Goal: Task Accomplishment & Management: Manage account settings

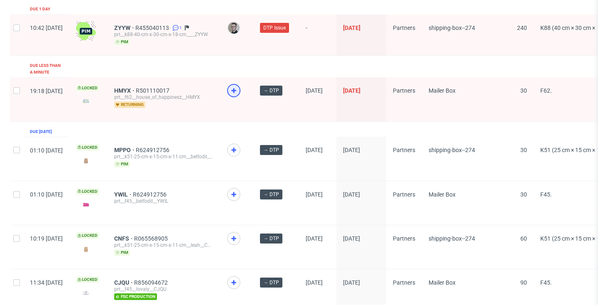
scroll to position [1214, 0]
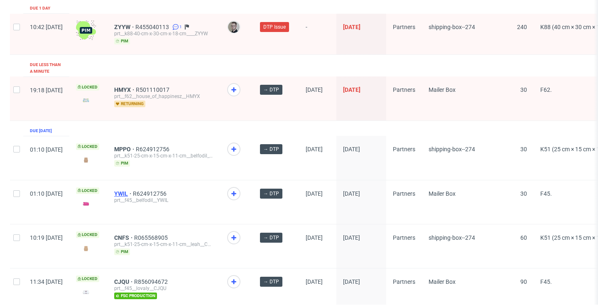
click at [133, 190] on span "YWIL" at bounding box center [123, 193] width 19 height 7
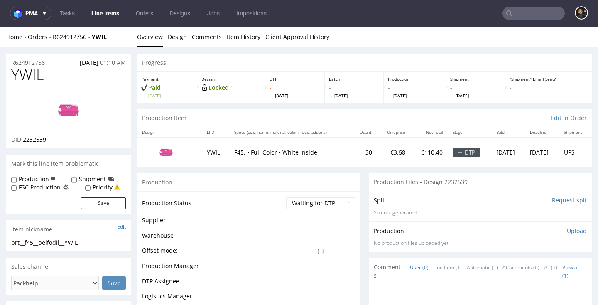
click at [76, 116] on img at bounding box center [68, 109] width 66 height 37
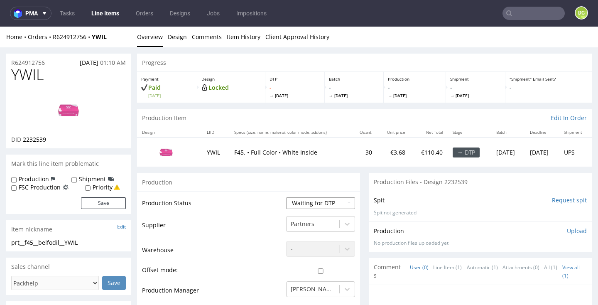
select select "dtp_in_process"
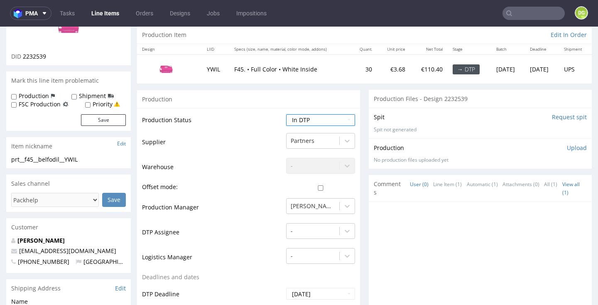
scroll to position [91, 0]
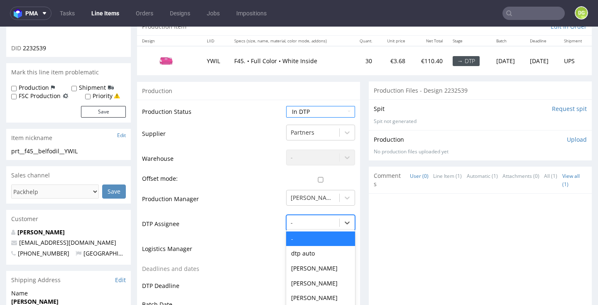
click at [317, 216] on div "- selected, 1 of 30. 30 results available. Use Up and Down to choose options, p…" at bounding box center [320, 221] width 69 height 12
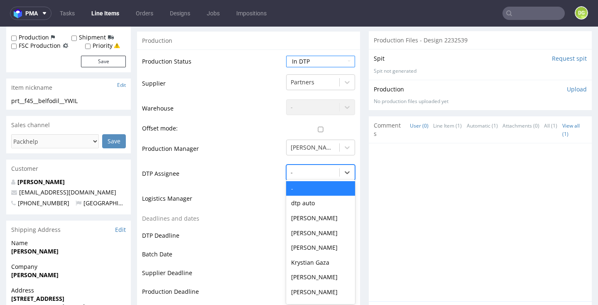
scroll to position [143, 0]
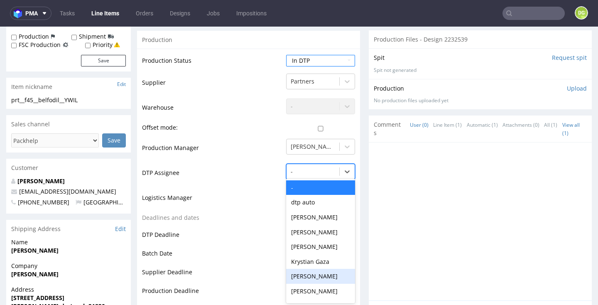
click at [313, 273] on div "[PERSON_NAME]" at bounding box center [320, 276] width 69 height 15
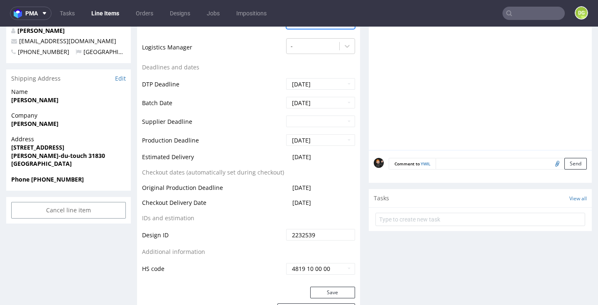
scroll to position [294, 0]
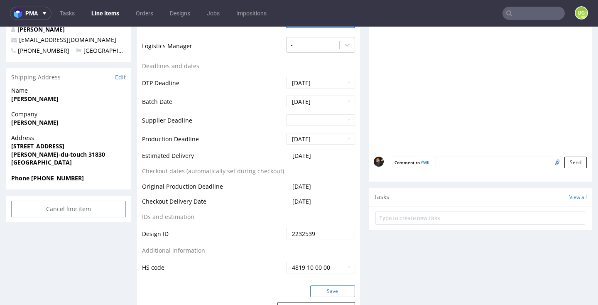
click at [320, 286] on button "Save" at bounding box center [332, 291] width 45 height 12
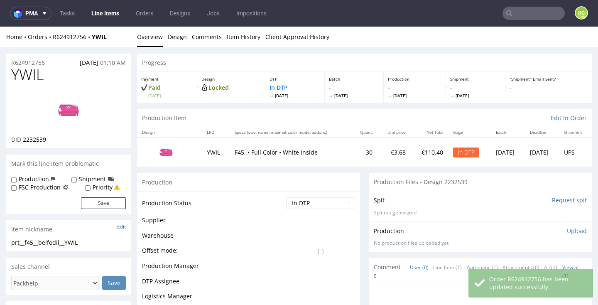
scroll to position [0, 0]
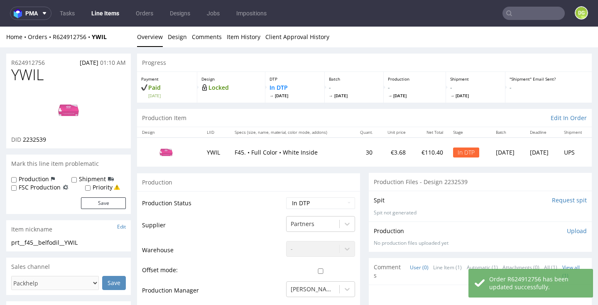
click at [27, 66] on span "YWIL" at bounding box center [27, 74] width 32 height 17
click at [33, 71] on span "YWIL" at bounding box center [27, 74] width 32 height 17
copy span "YWIL"
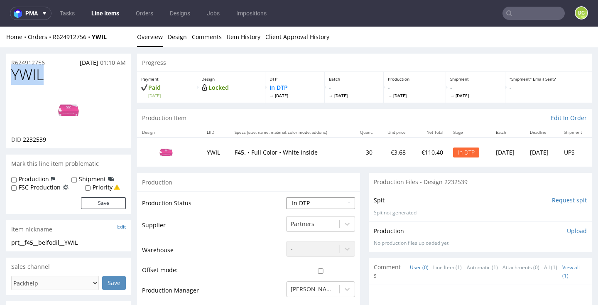
select select "dtp_ca_needed"
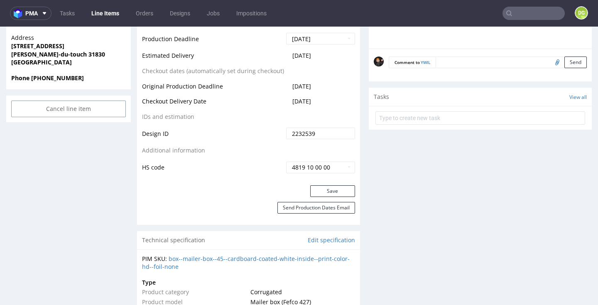
scroll to position [489, 0]
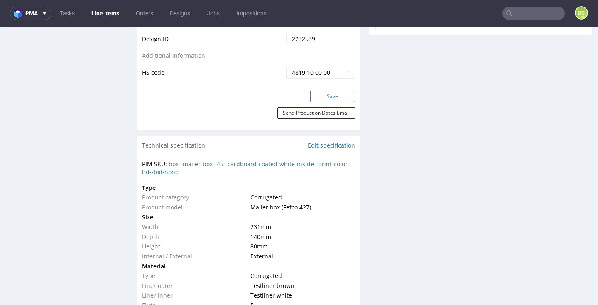
click at [333, 94] on button "Save" at bounding box center [332, 97] width 45 height 12
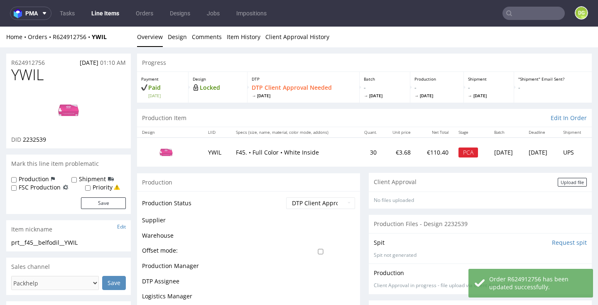
scroll to position [0, 0]
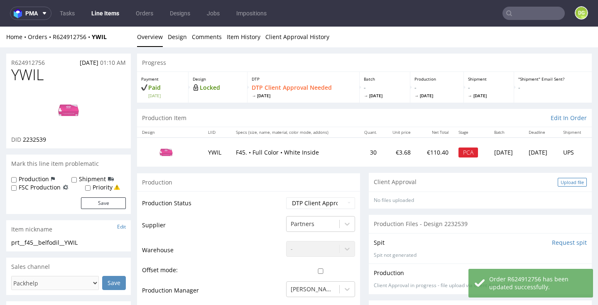
click at [565, 178] on div "Upload file" at bounding box center [572, 182] width 29 height 9
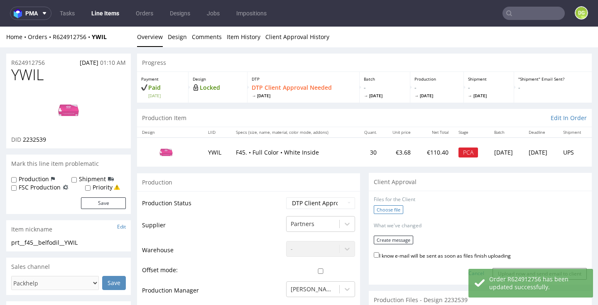
click at [392, 209] on label "Choose file" at bounding box center [389, 209] width 30 height 9
click at [0, 27] on input "Choose file" at bounding box center [0, 27] width 0 height 0
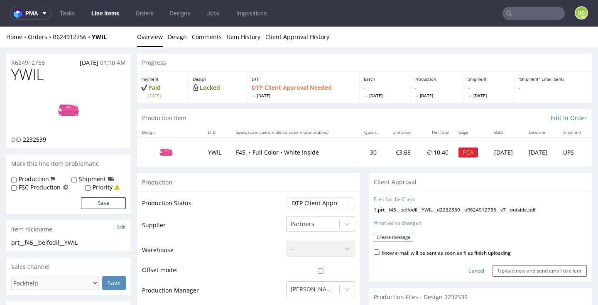
click at [464, 249] on label "I know e-mail will be sent as soon as files finish uploading" at bounding box center [442, 252] width 137 height 9
click at [379, 249] on input "I know e-mail will be sent as soon as files finish uploading" at bounding box center [376, 251] width 5 height 5
checkbox input "true"
drag, startPoint x: 464, startPoint y: 249, endPoint x: 422, endPoint y: 242, distance: 42.0
click at [423, 243] on form "Files for the Client 1 . prt__f45__belfodil__YWIL__d2232539__oR624912756__v7__o…" at bounding box center [480, 236] width 213 height 81
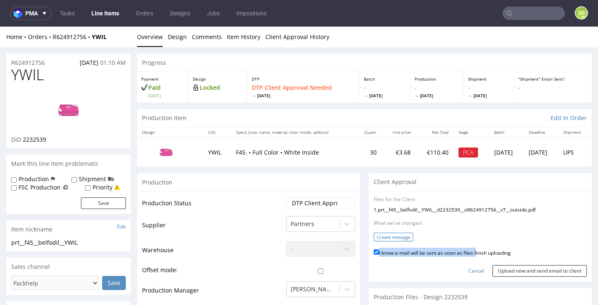
click at [404, 236] on button "Create message" at bounding box center [393, 237] width 39 height 9
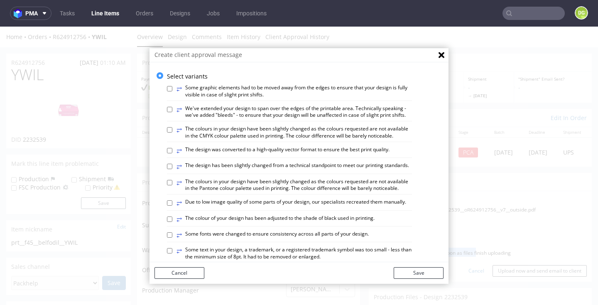
click at [339, 164] on label "⥂ The design has been slightly changed from a technical standpoint to meet our …" at bounding box center [293, 166] width 233 height 9
click at [172, 164] on input "⥂ The design has been slightly changed from a technical standpoint to meet our …" at bounding box center [169, 166] width 5 height 5
checkbox input "true"
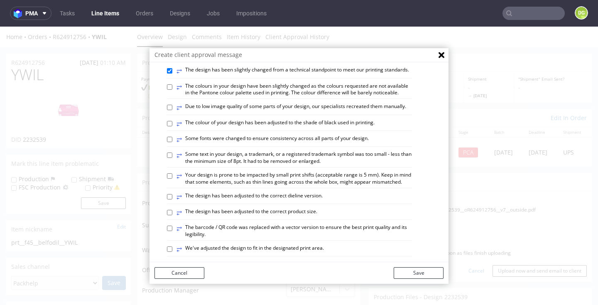
scroll to position [103, 0]
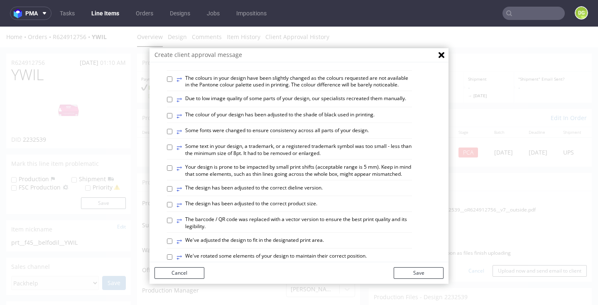
click at [309, 185] on label "⥂ The design has been adjusted to the correct dieline version." at bounding box center [250, 189] width 146 height 9
click at [172, 186] on input "⥂ The design has been adjusted to the correct dieline version." at bounding box center [169, 188] width 5 height 5
checkbox input "true"
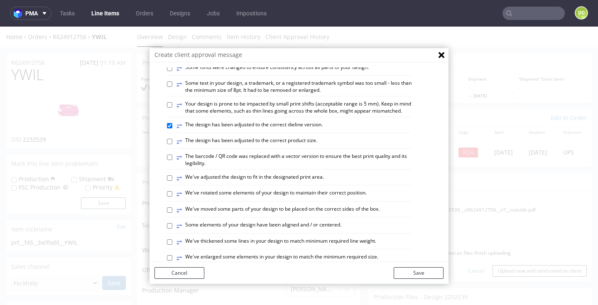
scroll to position [166, 0]
click at [301, 222] on label "⥂ Some elements of your design have been aligned and / or centered." at bounding box center [259, 226] width 165 height 9
click at [172, 224] on input "⥂ Some elements of your design have been aligned and / or centered." at bounding box center [169, 226] width 5 height 5
checkbox input "true"
click at [302, 122] on label "⥂ The design has been adjusted to the correct dieline version." at bounding box center [250, 126] width 146 height 9
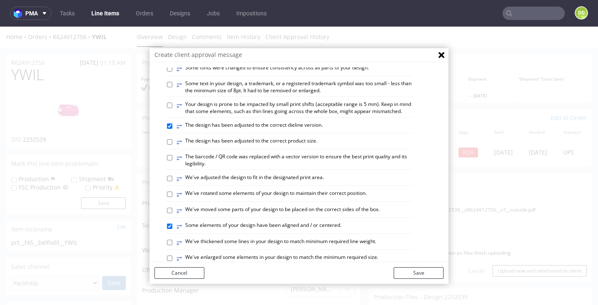
click at [172, 123] on input "⥂ The design has been adjusted to the correct dieline version." at bounding box center [169, 125] width 5 height 5
checkbox input "false"
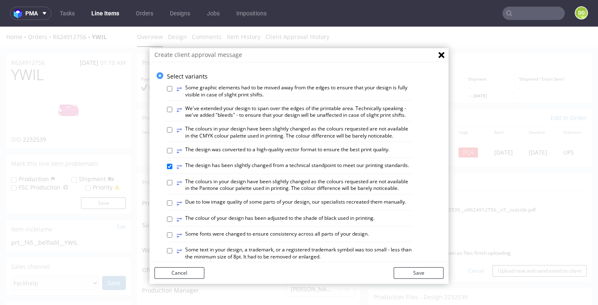
scroll to position [0, 0]
click at [236, 91] on label "⥂ Some graphic elements had to be moved away from the edges to ensure that your…" at bounding box center [295, 91] width 236 height 14
click at [172, 91] on input "⥂ Some graphic elements had to be moved away from the edges to ensure that your…" at bounding box center [169, 88] width 5 height 5
checkbox input "true"
click at [421, 270] on button "Save" at bounding box center [419, 273] width 50 height 12
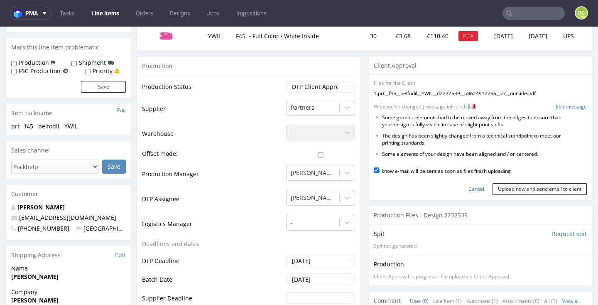
scroll to position [116, 0]
click at [537, 185] on input "Upload now and send email to client" at bounding box center [540, 190] width 94 height 12
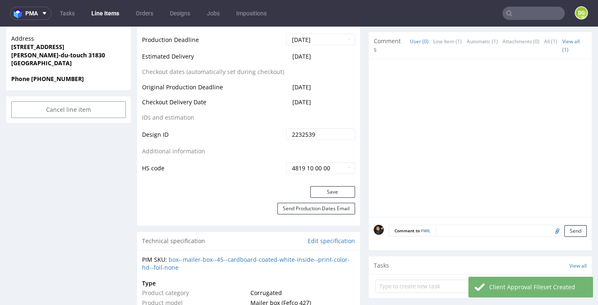
scroll to position [522, 0]
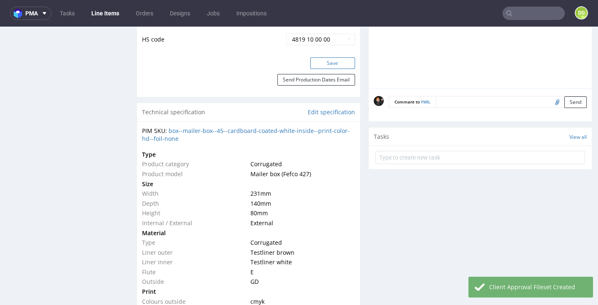
click at [321, 61] on button "Save" at bounding box center [332, 63] width 45 height 12
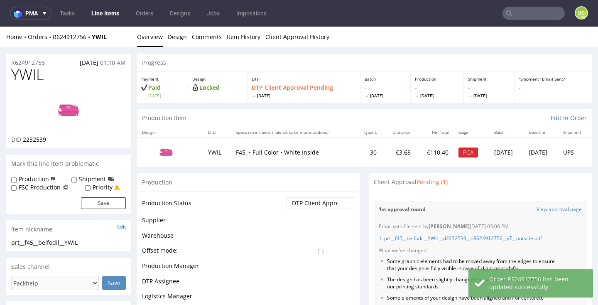
scroll to position [0, 0]
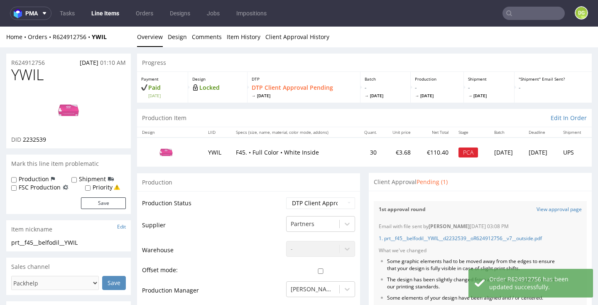
click at [106, 14] on link "Line Items" at bounding box center [105, 13] width 38 height 13
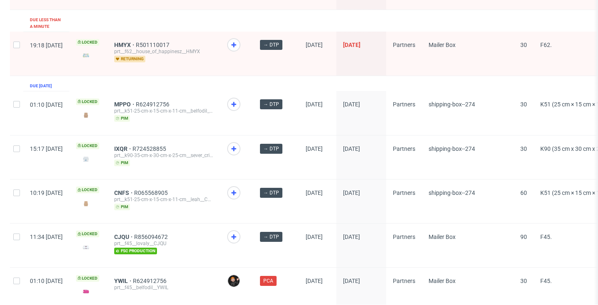
scroll to position [1252, 0]
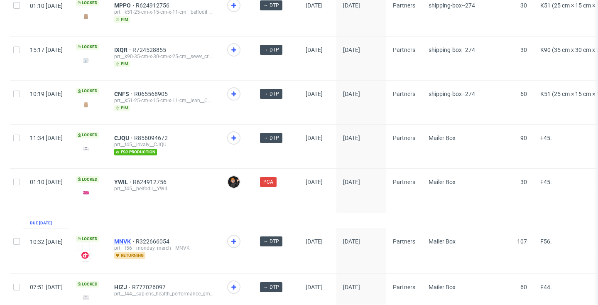
click at [136, 238] on span "MNVK" at bounding box center [125, 241] width 22 height 7
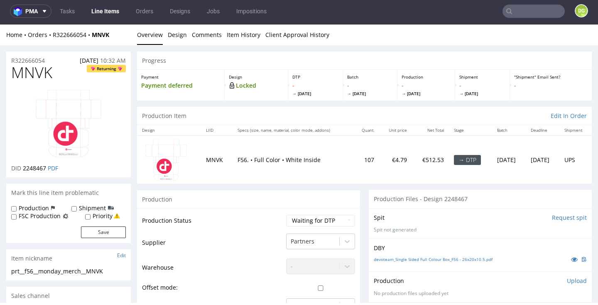
click at [43, 75] on span "MNVK" at bounding box center [31, 72] width 41 height 17
copy span "MNVK"
click at [50, 168] on link "PDF" at bounding box center [53, 168] width 10 height 8
select select "dtp_ca_needed"
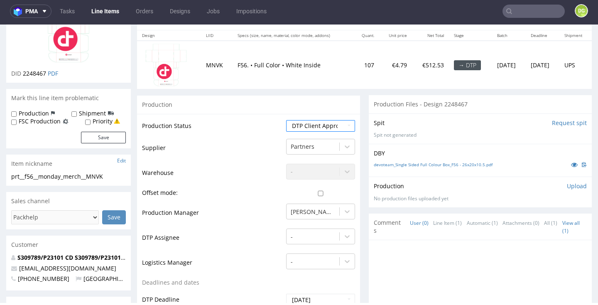
scroll to position [95, 0]
click at [304, 230] on div "-" at bounding box center [320, 234] width 69 height 12
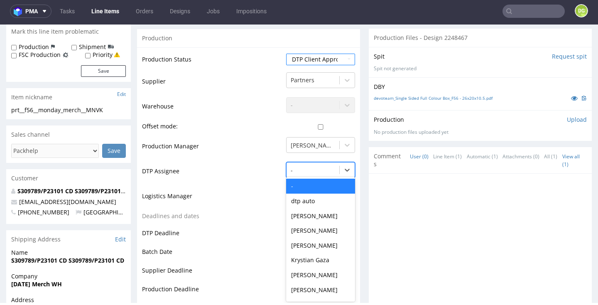
scroll to position [162, 0]
click at [311, 274] on div "[PERSON_NAME]" at bounding box center [320, 274] width 69 height 15
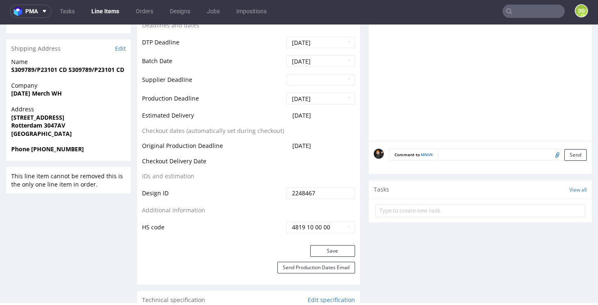
scroll to position [355, 0]
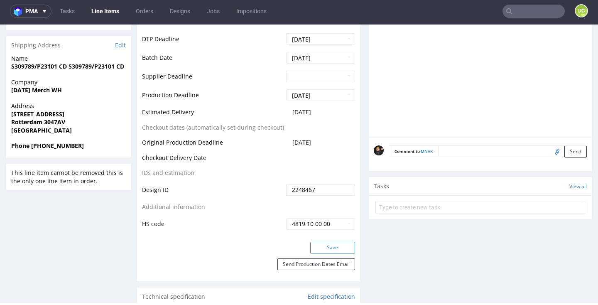
click at [321, 242] on button "Save" at bounding box center [332, 248] width 45 height 12
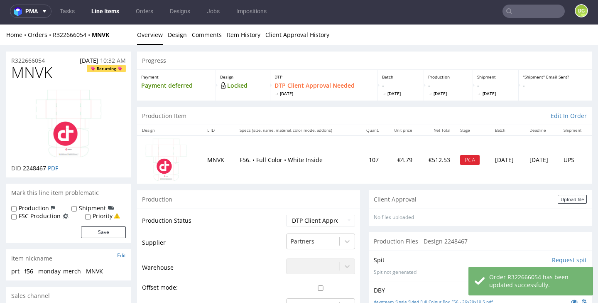
scroll to position [0, 0]
click at [569, 198] on div "Upload file" at bounding box center [572, 199] width 29 height 9
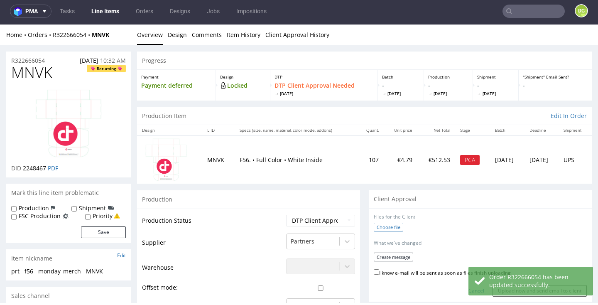
click at [383, 226] on label "Choose file" at bounding box center [389, 227] width 30 height 9
click at [0, 25] on input "Choose file" at bounding box center [0, 25] width 0 height 0
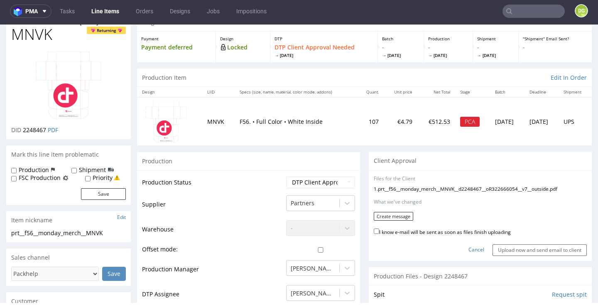
scroll to position [39, 0]
click at [431, 238] on div "Cancel Upload now and send email to client" at bounding box center [480, 247] width 213 height 18
click at [431, 226] on label "I know e-mail will be sent as soon as files finish uploading" at bounding box center [442, 230] width 137 height 9
click at [379, 228] on input "I know e-mail will be sent as soon as files finish uploading" at bounding box center [376, 230] width 5 height 5
checkbox input "true"
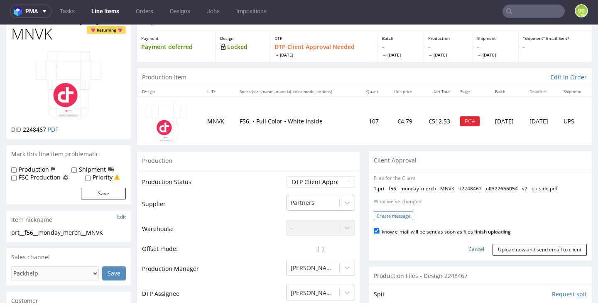
click at [405, 215] on button "Create message" at bounding box center [393, 216] width 39 height 9
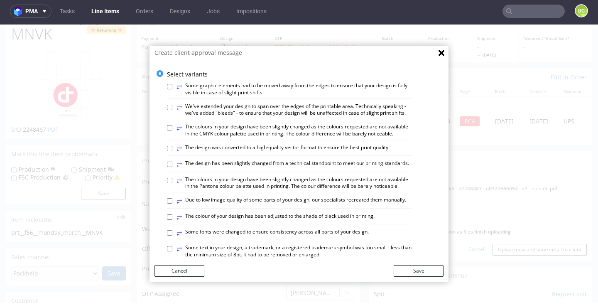
click at [352, 165] on label "⥂ The design has been slightly changed from a technical standpoint to meet our …" at bounding box center [293, 164] width 233 height 9
click at [172, 165] on input "⥂ The design has been slightly changed from a technical standpoint to meet our …" at bounding box center [169, 164] width 5 height 5
checkbox input "true"
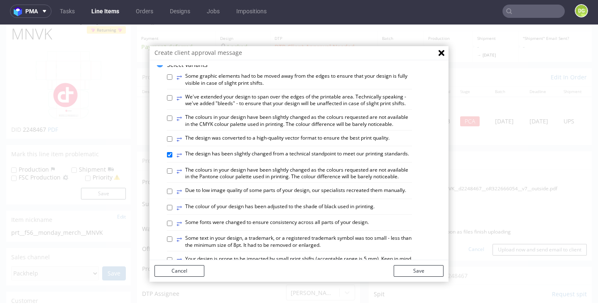
scroll to position [9, 0]
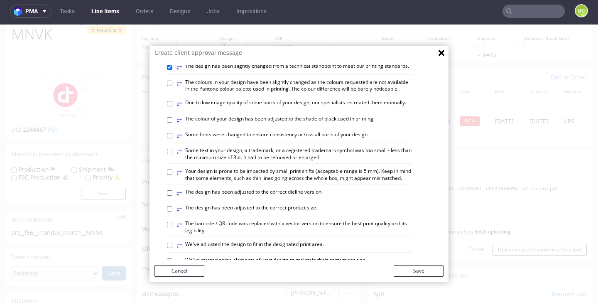
click at [303, 189] on label "⥂ The design has been adjusted to the correct dieline version." at bounding box center [250, 193] width 146 height 9
click at [172, 190] on input "⥂ The design has been adjusted to the correct dieline version." at bounding box center [169, 192] width 5 height 5
checkbox input "true"
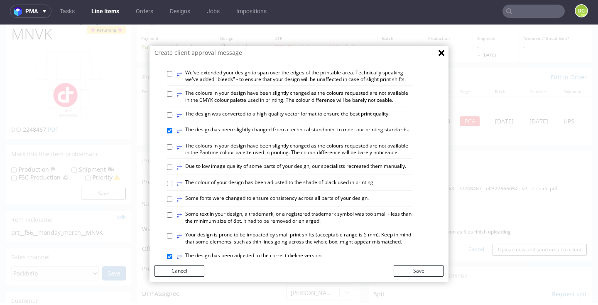
scroll to position [6, 0]
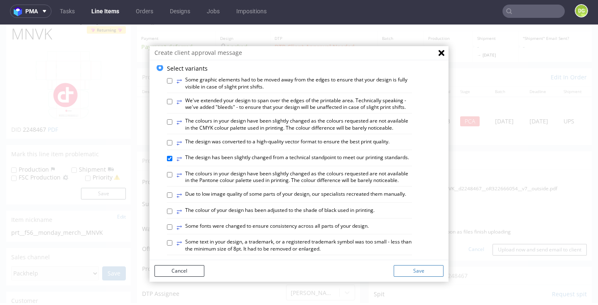
click at [406, 271] on button "Save" at bounding box center [419, 271] width 50 height 12
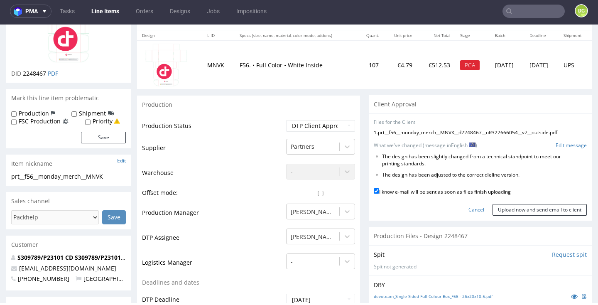
scroll to position [103, 0]
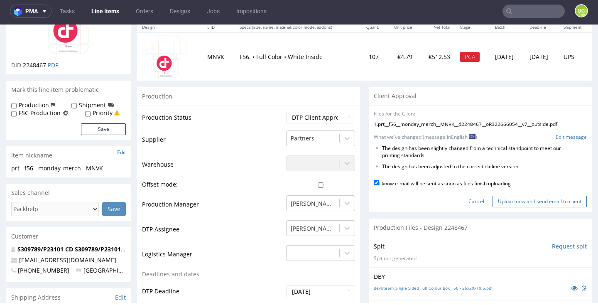
click at [537, 196] on input "Upload now and send email to client" at bounding box center [540, 202] width 94 height 12
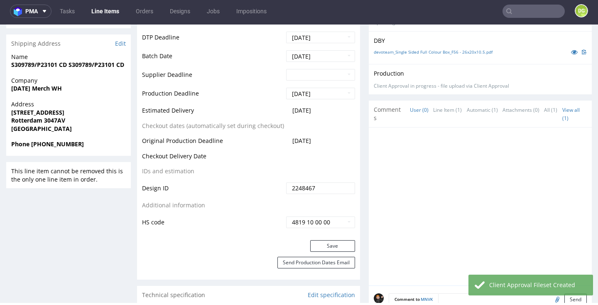
scroll to position [357, 0]
click at [327, 241] on button "Save" at bounding box center [332, 247] width 45 height 12
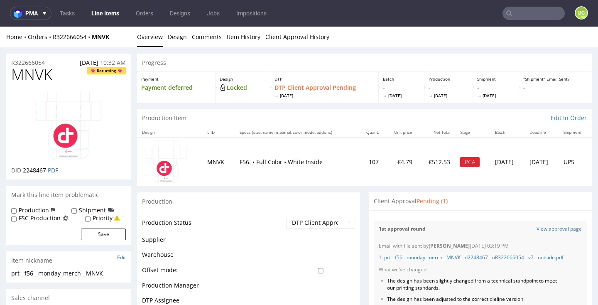
scroll to position [0, 0]
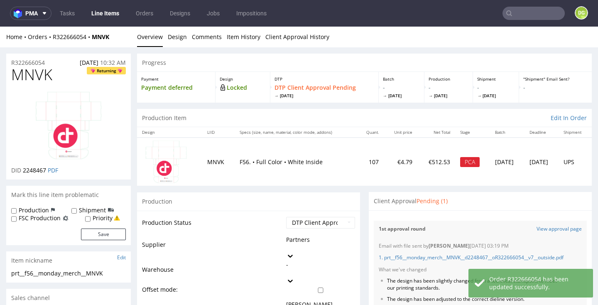
click at [100, 11] on link "Line Items" at bounding box center [105, 13] width 38 height 13
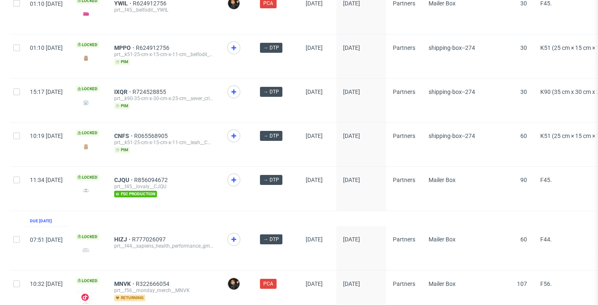
scroll to position [1358, 0]
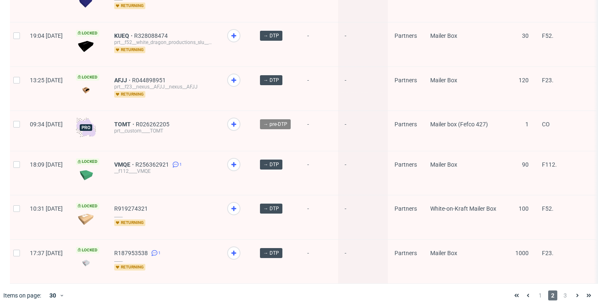
scroll to position [1135, 0]
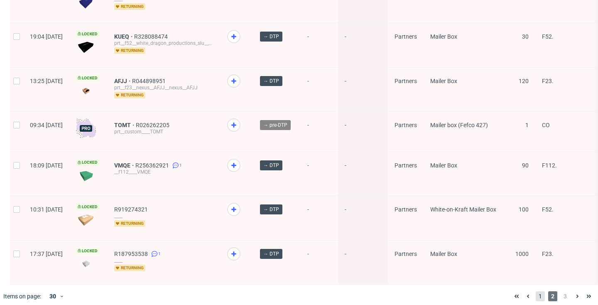
click at [536, 291] on span "1" at bounding box center [540, 296] width 9 height 10
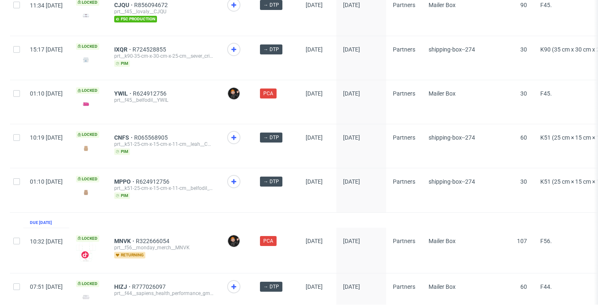
scroll to position [1358, 0]
click at [132, 284] on span "HIZJ" at bounding box center [123, 287] width 18 height 7
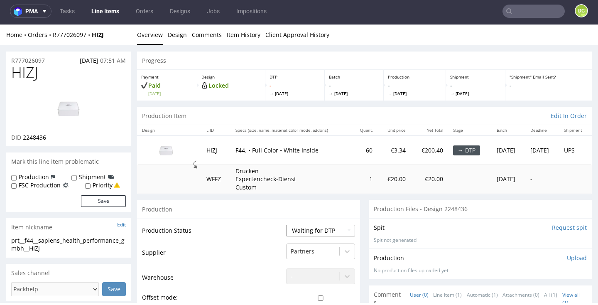
select select "dtp_in_process"
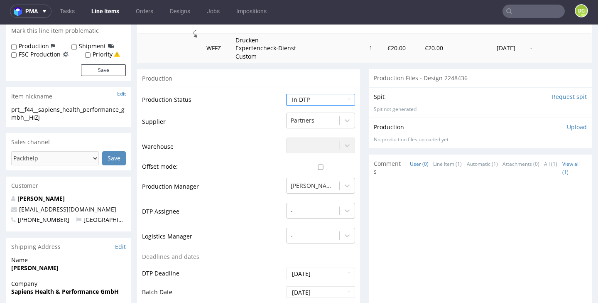
scroll to position [133, 0]
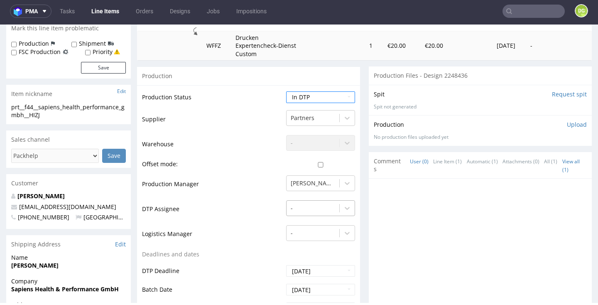
click at [305, 203] on div "-" at bounding box center [320, 206] width 69 height 12
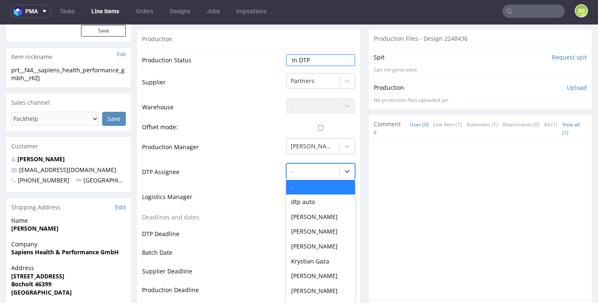
scroll to position [171, 0]
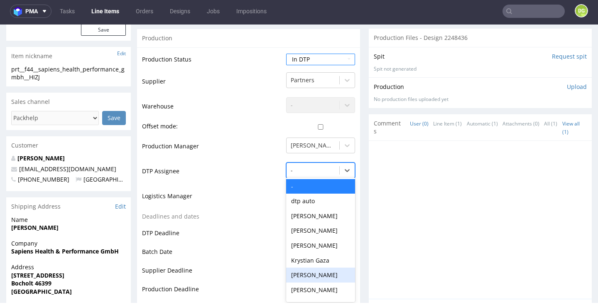
click at [307, 273] on div "[PERSON_NAME]" at bounding box center [320, 275] width 69 height 15
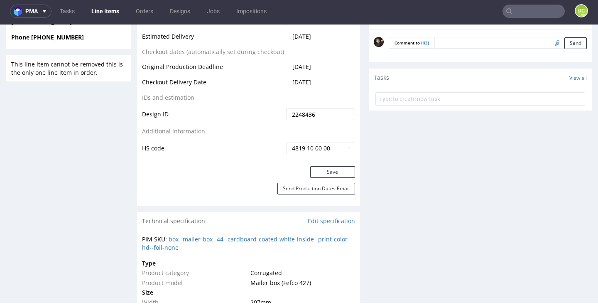
scroll to position [441, 0]
click at [339, 168] on button "Save" at bounding box center [332, 173] width 45 height 12
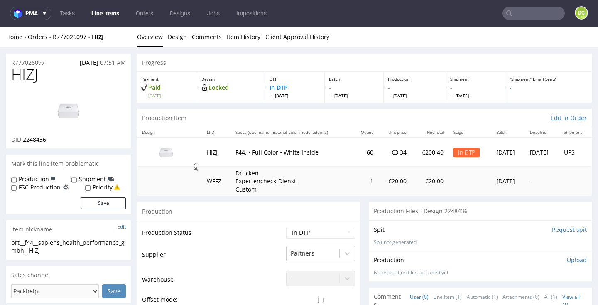
scroll to position [0, 0]
click at [30, 75] on span "HIZJ" at bounding box center [24, 74] width 27 height 17
copy span "HIZJ"
click at [69, 107] on img at bounding box center [68, 109] width 66 height 37
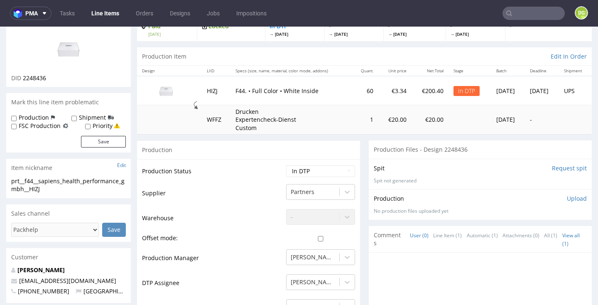
scroll to position [62, 0]
select select "dtp_ca_needed"
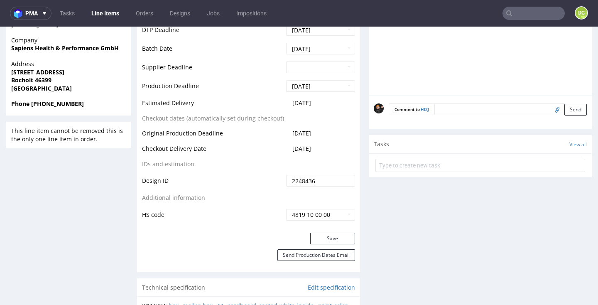
scroll to position [375, 0]
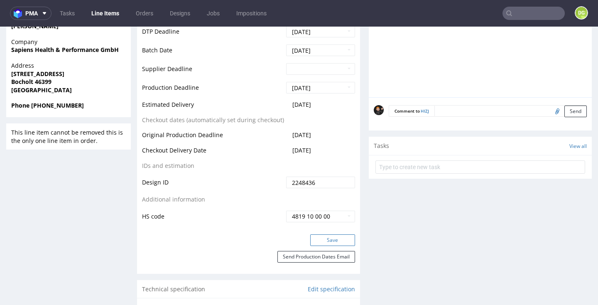
click at [321, 236] on button "Save" at bounding box center [332, 240] width 45 height 12
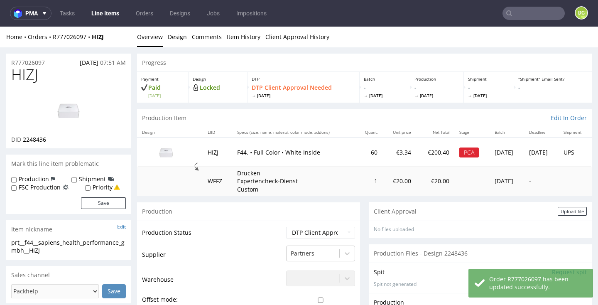
scroll to position [0, 0]
click at [568, 209] on div "Upload file" at bounding box center [572, 211] width 29 height 9
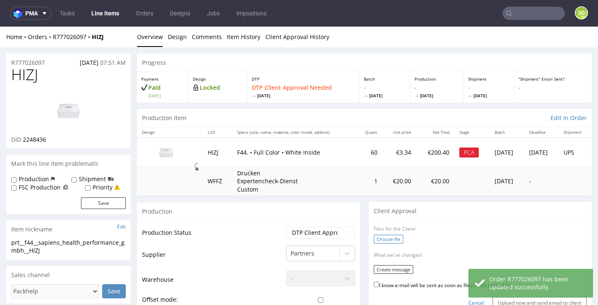
click at [389, 238] on label "Choose file" at bounding box center [389, 239] width 30 height 9
click at [0, 27] on input "Choose file" at bounding box center [0, 27] width 0 height 0
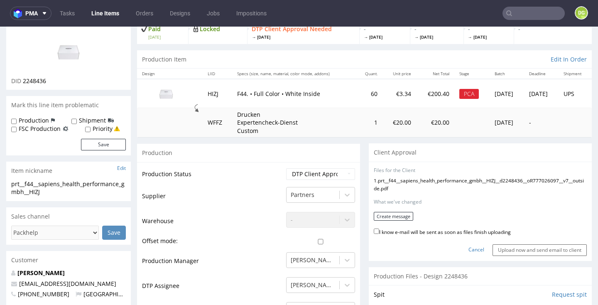
scroll to position [58, 0]
click at [394, 236] on label "I know e-mail will be sent as soon as files finish uploading" at bounding box center [442, 231] width 137 height 9
click at [379, 234] on input "I know e-mail will be sent as soon as files finish uploading" at bounding box center [376, 231] width 5 height 5
checkbox input "true"
click at [402, 221] on button "Create message" at bounding box center [393, 216] width 39 height 9
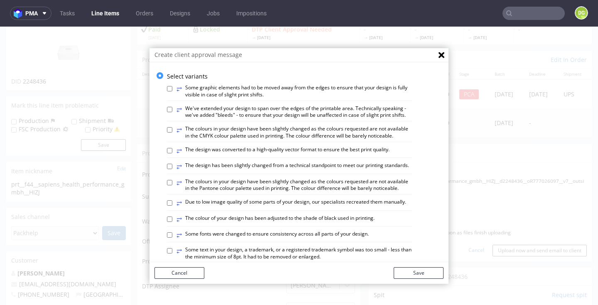
click at [308, 163] on label "⥂ The design has been slightly changed from a technical standpoint to meet our …" at bounding box center [293, 166] width 233 height 9
click at [172, 164] on input "⥂ The design has been slightly changed from a technical standpoint to meet our …" at bounding box center [169, 166] width 5 height 5
checkbox input "true"
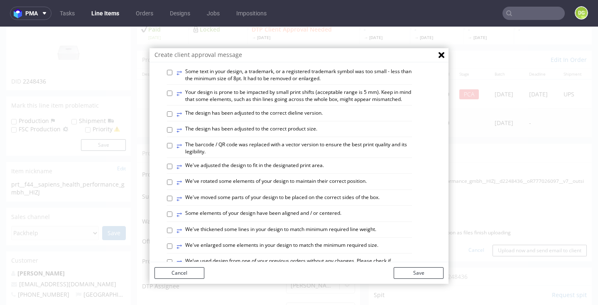
scroll to position [178, 0]
click at [305, 210] on label "⥂ Some elements of your design have been aligned and / or centered." at bounding box center [259, 214] width 165 height 9
click at [172, 212] on input "⥂ Some elements of your design have been aligned and / or centered." at bounding box center [169, 214] width 5 height 5
checkbox input "true"
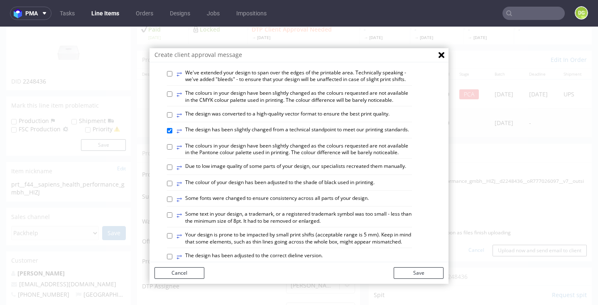
scroll to position [36, 0]
click at [316, 179] on label "⥂ The colour of your design has been adjusted to the shade of black used in pri…" at bounding box center [276, 183] width 198 height 9
click at [172, 180] on input "⥂ The colour of your design has been adjusted to the shade of black used in pri…" at bounding box center [169, 182] width 5 height 5
checkbox input "true"
click at [431, 268] on button "Save" at bounding box center [419, 273] width 50 height 12
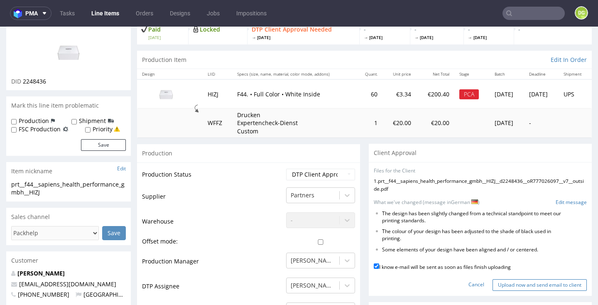
click at [531, 285] on input "Upload now and send email to client" at bounding box center [540, 285] width 94 height 12
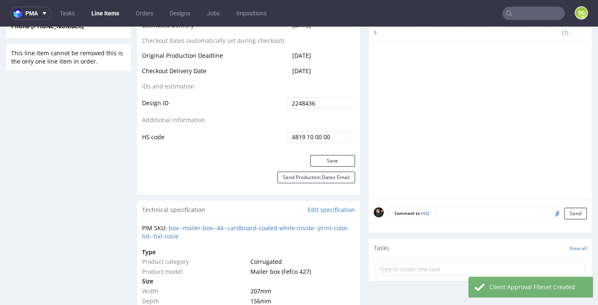
scroll to position [463, 0]
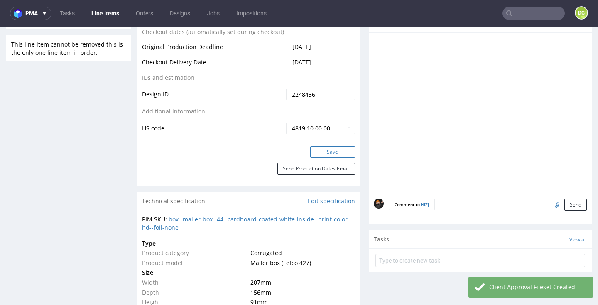
click at [341, 146] on button "Save" at bounding box center [332, 152] width 45 height 12
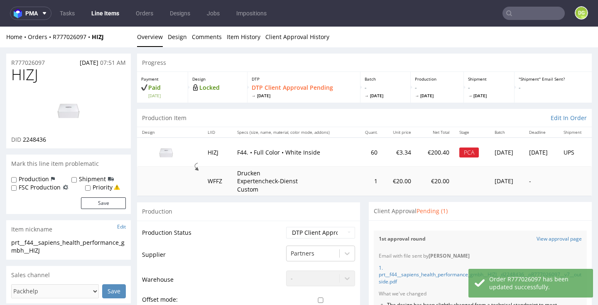
scroll to position [0, 0]
click at [107, 16] on link "Line Items" at bounding box center [105, 13] width 38 height 13
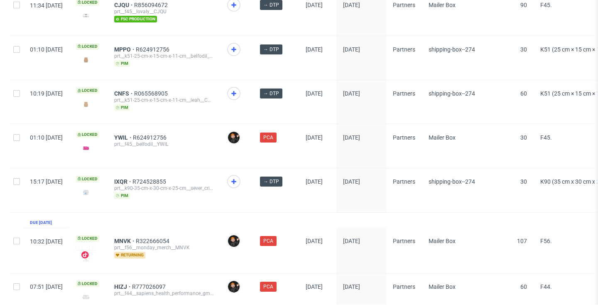
scroll to position [1358, 0]
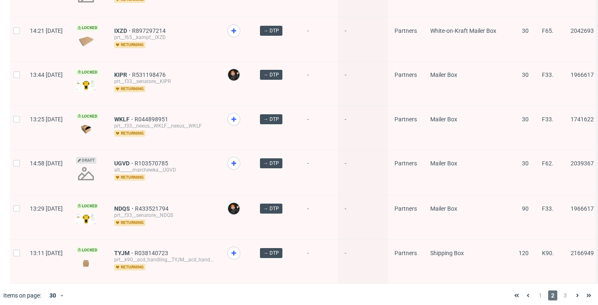
scroll to position [1139, 0]
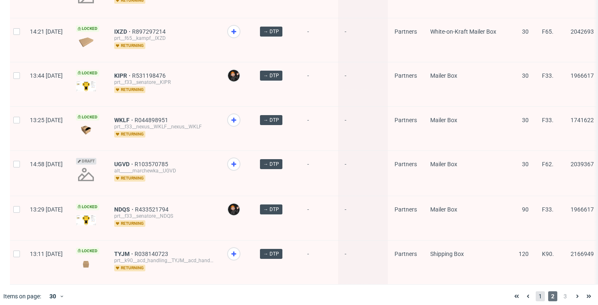
click at [536, 291] on span "1" at bounding box center [540, 296] width 9 height 10
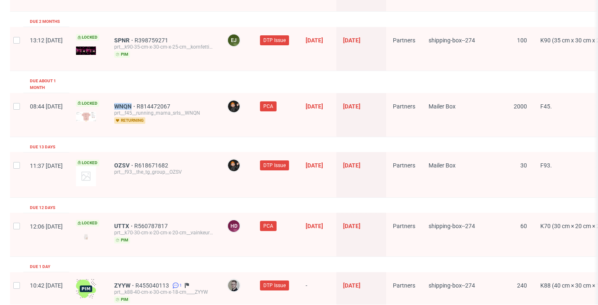
scroll to position [955, 0]
drag, startPoint x: 209, startPoint y: 175, endPoint x: 217, endPoint y: 162, distance: 16.0
click at [217, 162] on div "OZSV R618671682 prt__f93__the_tg_group__OZSV" at bounding box center [164, 174] width 113 height 45
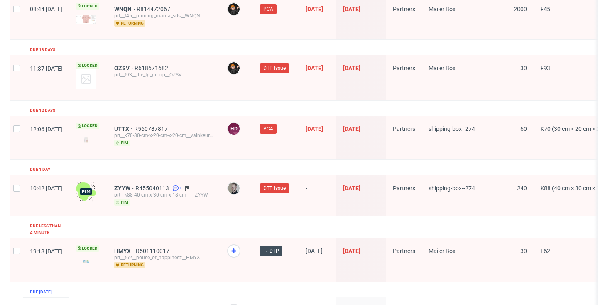
scroll to position [1169, 0]
